Goal: Task Accomplishment & Management: Manage account settings

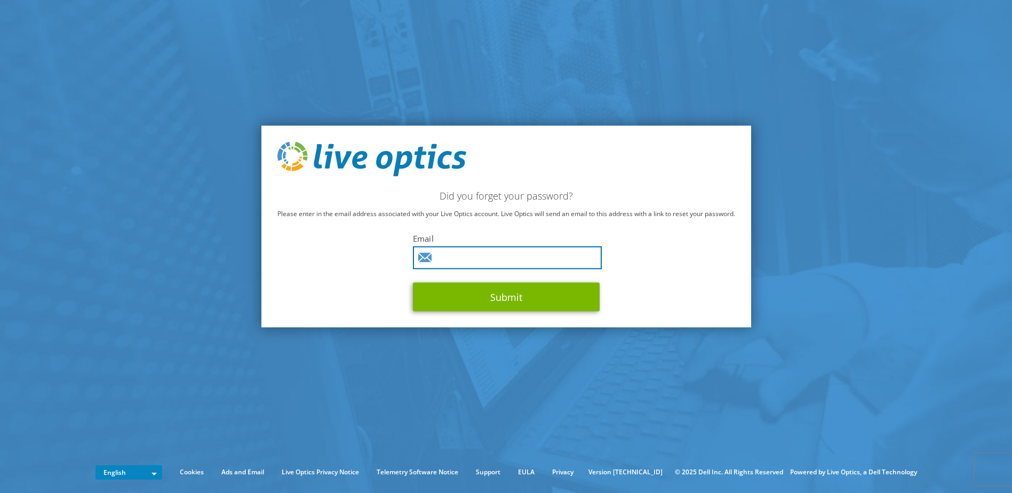
click at [462, 256] on input "text" at bounding box center [507, 257] width 189 height 23
type input "a.atack@techbuyer.com"
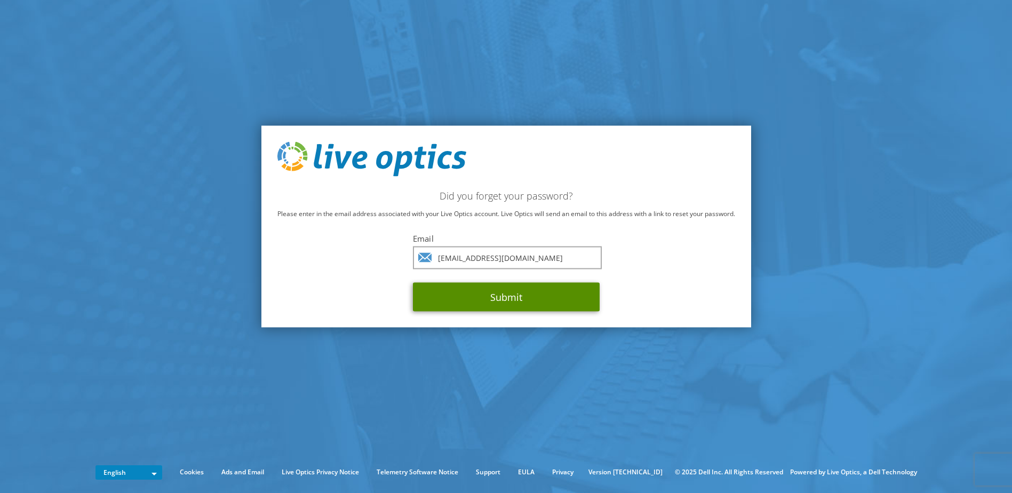
click at [441, 304] on button "Submit" at bounding box center [506, 297] width 187 height 29
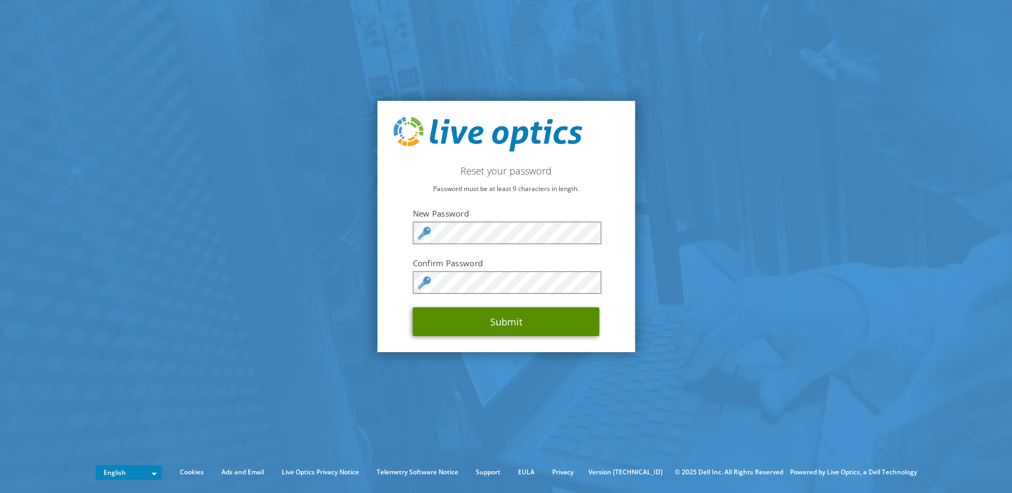
click at [563, 331] on button "Submit" at bounding box center [506, 321] width 187 height 29
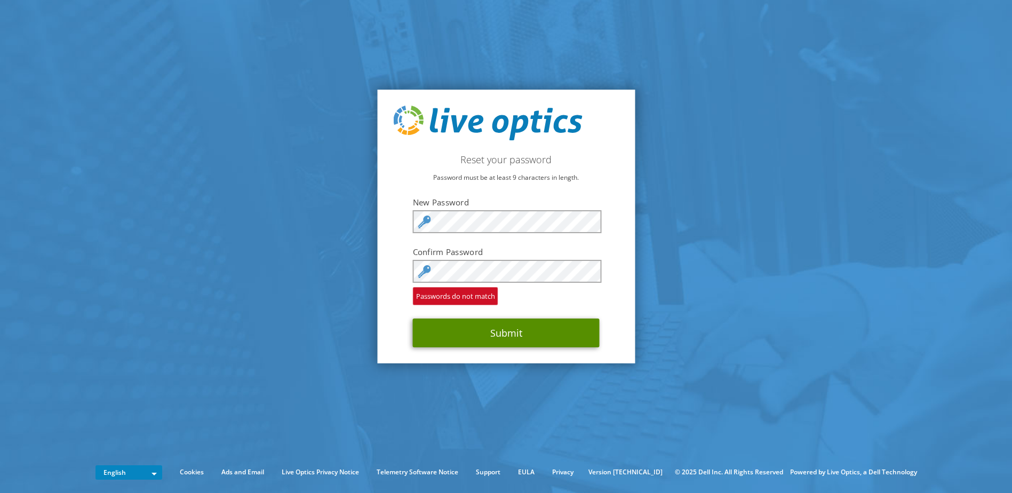
click at [541, 338] on button "Submit" at bounding box center [506, 332] width 187 height 29
